Goal: Information Seeking & Learning: Learn about a topic

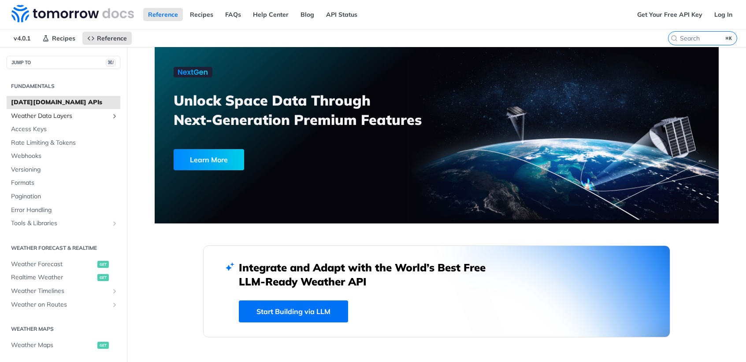
click at [61, 115] on span "Weather Data Layers" at bounding box center [60, 116] width 98 height 9
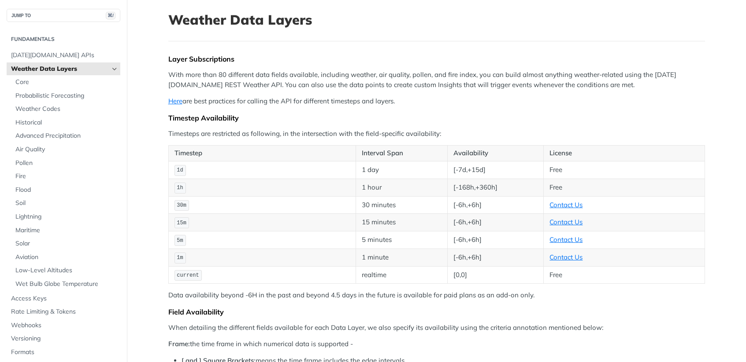
scroll to position [49, 0]
drag, startPoint x: 174, startPoint y: 256, endPoint x: 191, endPoint y: 254, distance: 16.9
click at [191, 254] on td "1m" at bounding box center [262, 257] width 188 height 18
drag, startPoint x: 176, startPoint y: 241, endPoint x: 198, endPoint y: 239, distance: 22.1
click at [198, 239] on td "5m" at bounding box center [262, 240] width 188 height 18
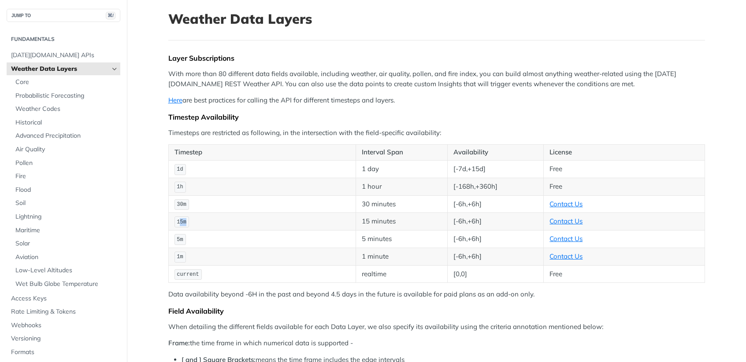
drag, startPoint x: 176, startPoint y: 223, endPoint x: 193, endPoint y: 223, distance: 17.2
click at [193, 223] on td "15m" at bounding box center [262, 222] width 188 height 18
drag, startPoint x: 213, startPoint y: 70, endPoint x: 312, endPoint y: 75, distance: 99.2
click at [312, 75] on p "With more than 80 different data fields available, including weather, air quali…" at bounding box center [436, 79] width 536 height 20
click at [39, 249] on link "Solar" at bounding box center [65, 243] width 109 height 13
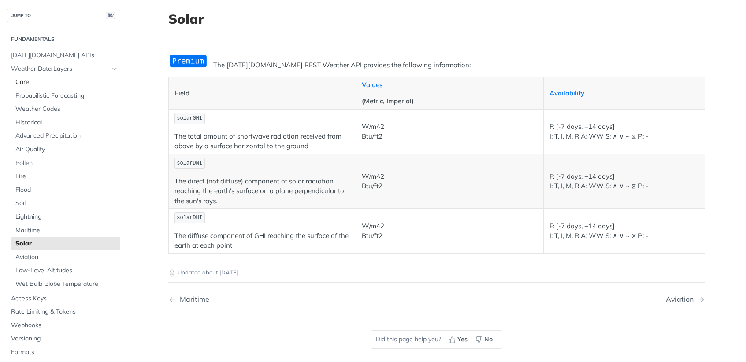
click at [69, 83] on span "Core" at bounding box center [66, 82] width 103 height 9
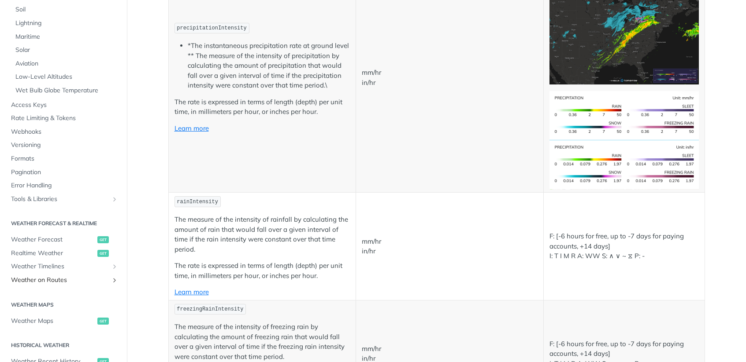
scroll to position [241, 0]
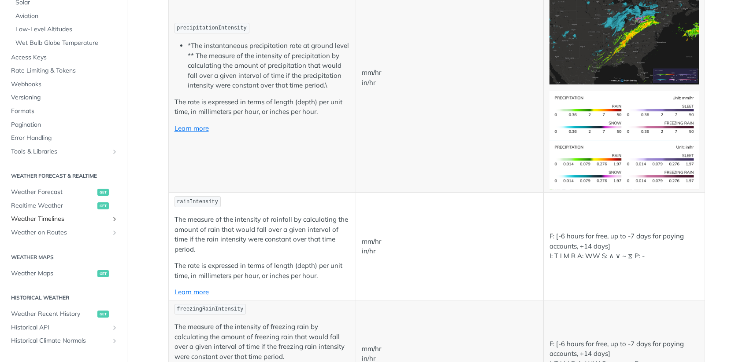
click at [71, 219] on span "Weather Timelines" at bounding box center [60, 219] width 98 height 9
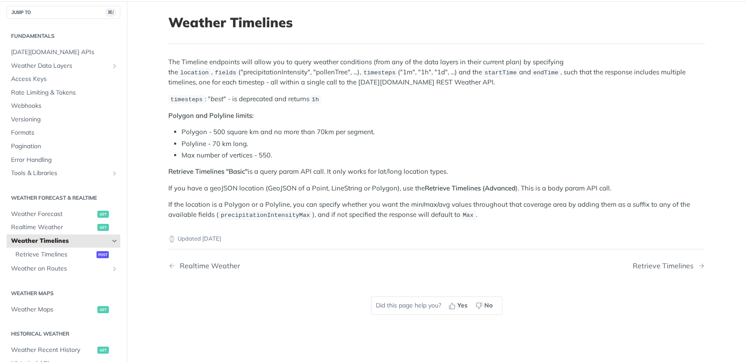
scroll to position [44, 0]
click at [31, 256] on span "Retrieve Timelines" at bounding box center [54, 256] width 79 height 9
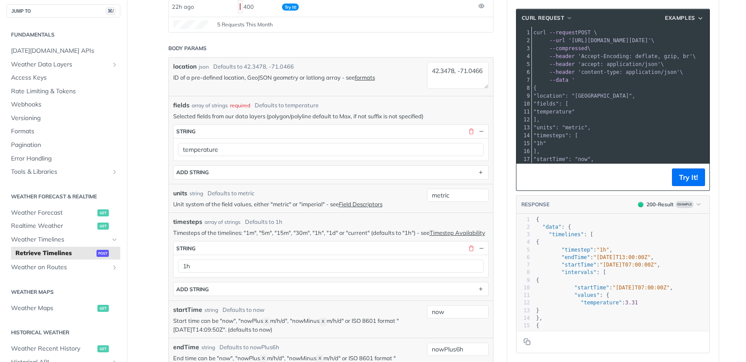
scroll to position [204, 0]
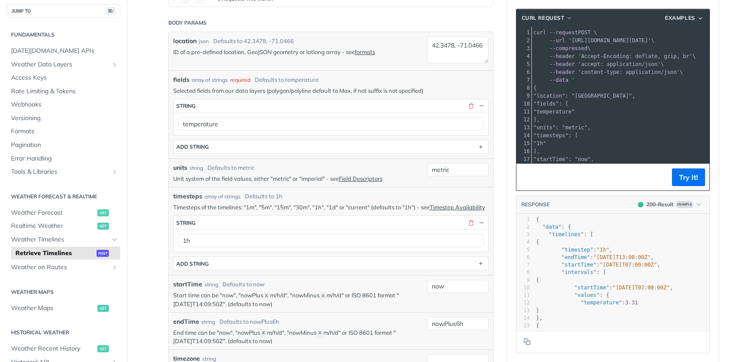
drag, startPoint x: 278, startPoint y: 41, endPoint x: 297, endPoint y: 41, distance: 18.9
click at [297, 41] on div "location json Defaults to [GEOGRAPHIC_DATA]" at bounding box center [297, 41] width 249 height 9
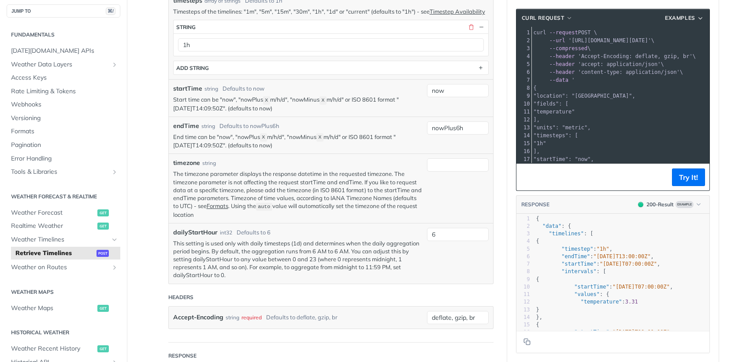
scroll to position [2, 0]
type textarea ": "1h","
drag, startPoint x: 589, startPoint y: 247, endPoint x: 636, endPoint y: 248, distance: 47.6
click at [636, 248] on pre ""timestep" : "1h" ," at bounding box center [621, 248] width 175 height 7
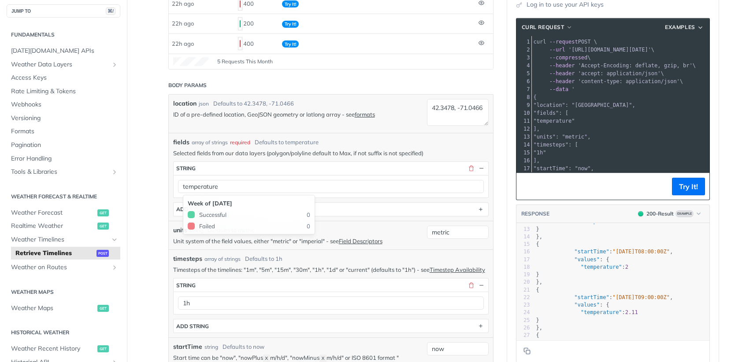
scroll to position [0, 0]
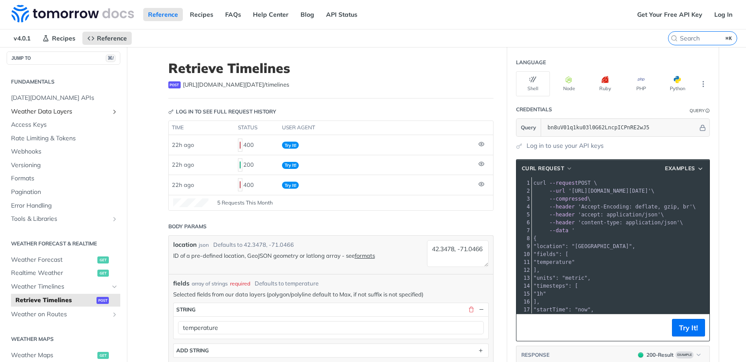
click at [55, 111] on span "Weather Data Layers" at bounding box center [60, 111] width 98 height 9
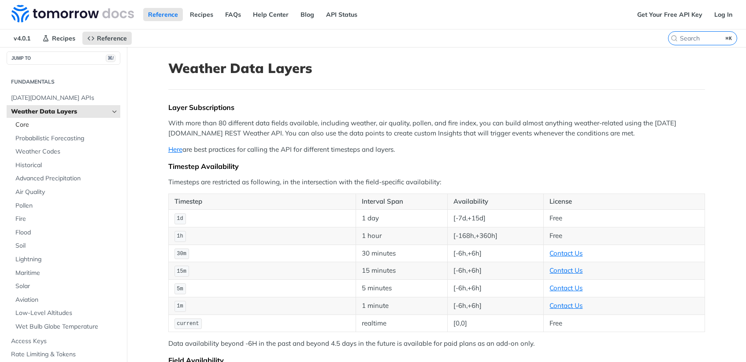
click at [70, 126] on span "Core" at bounding box center [66, 125] width 103 height 9
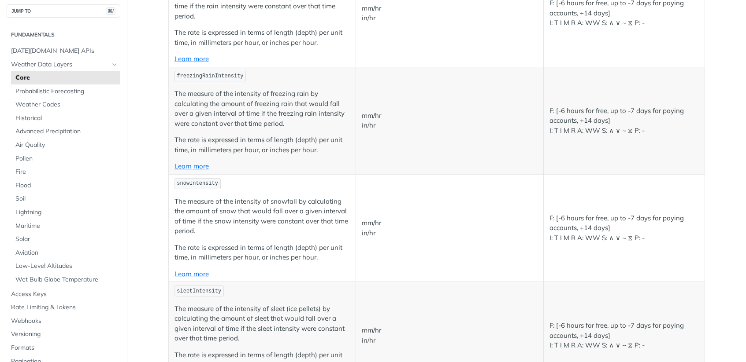
scroll to position [1110, 0]
